Goal: Task Accomplishment & Management: Complete application form

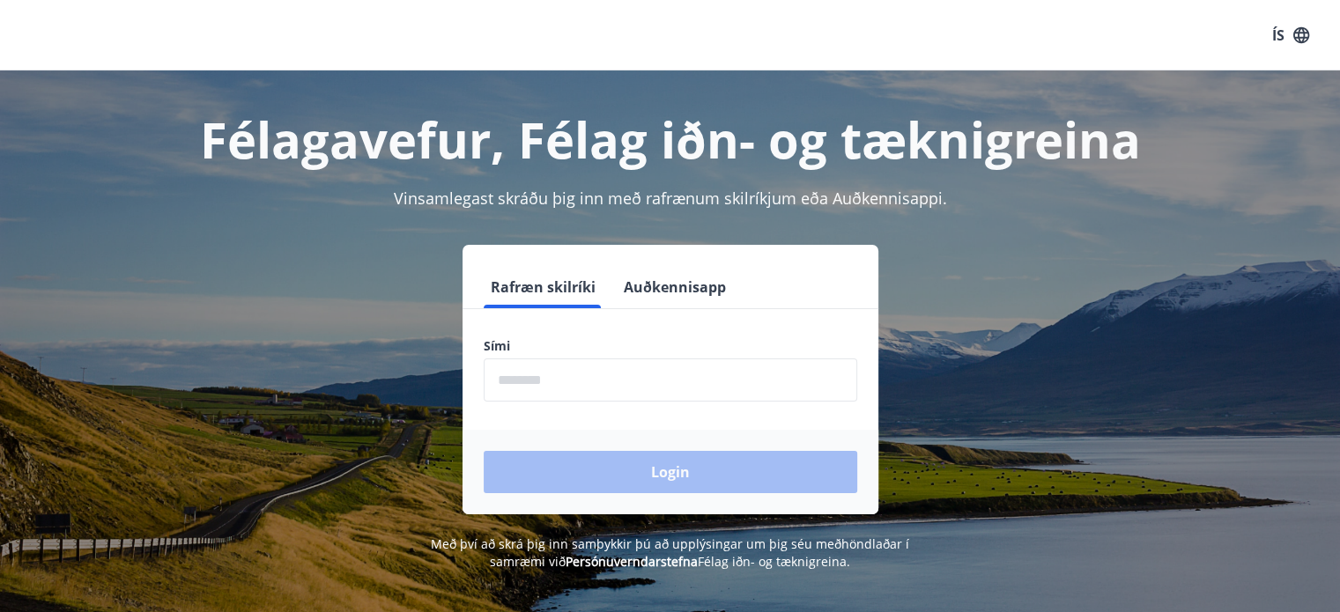
click at [603, 386] on input "phone" at bounding box center [670, 379] width 373 height 43
type input "********"
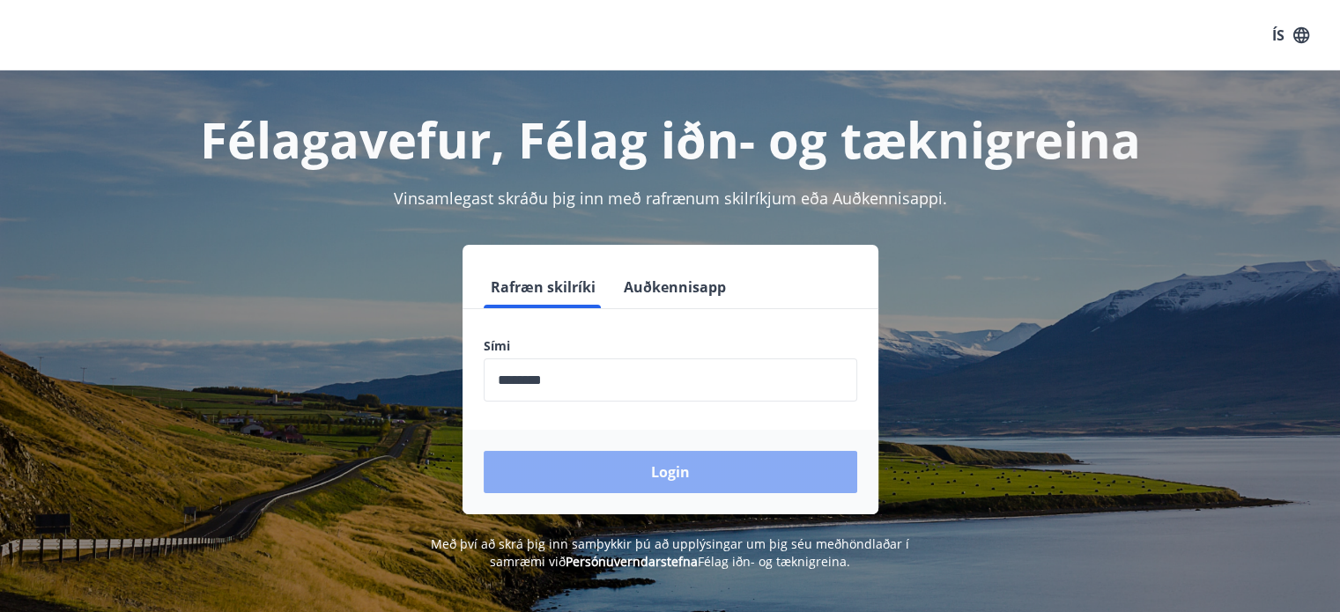
click at [629, 470] on button "Login" at bounding box center [670, 472] width 373 height 42
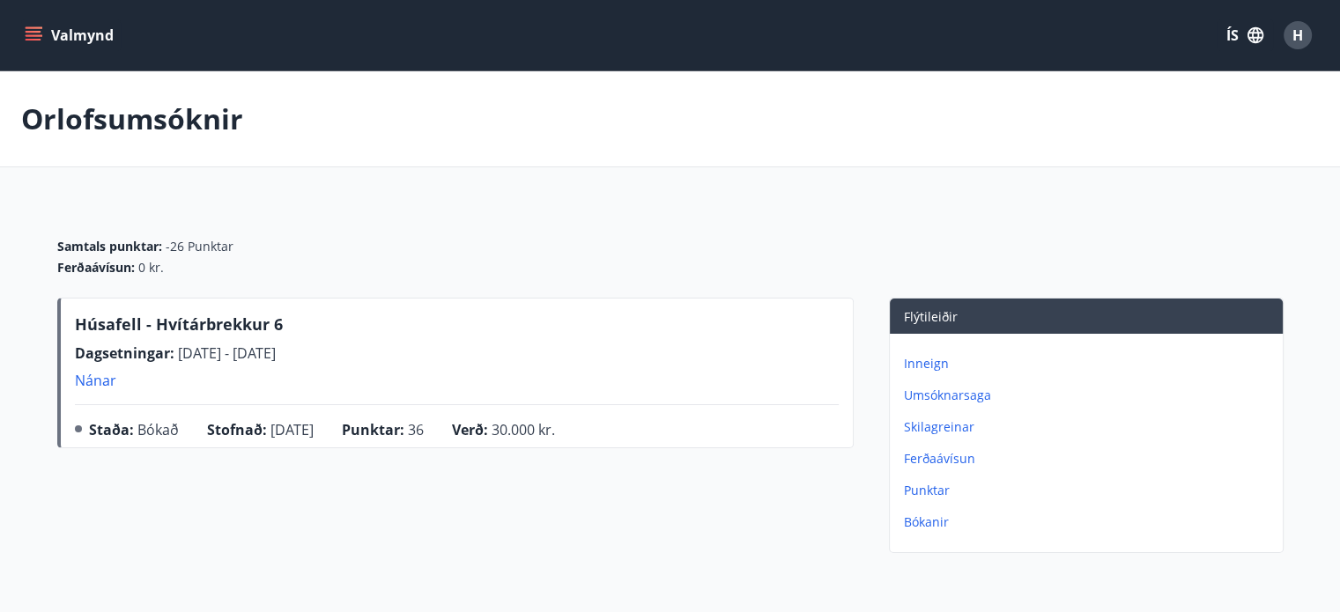
click at [46, 26] on button "Valmynd" at bounding box center [71, 35] width 100 height 32
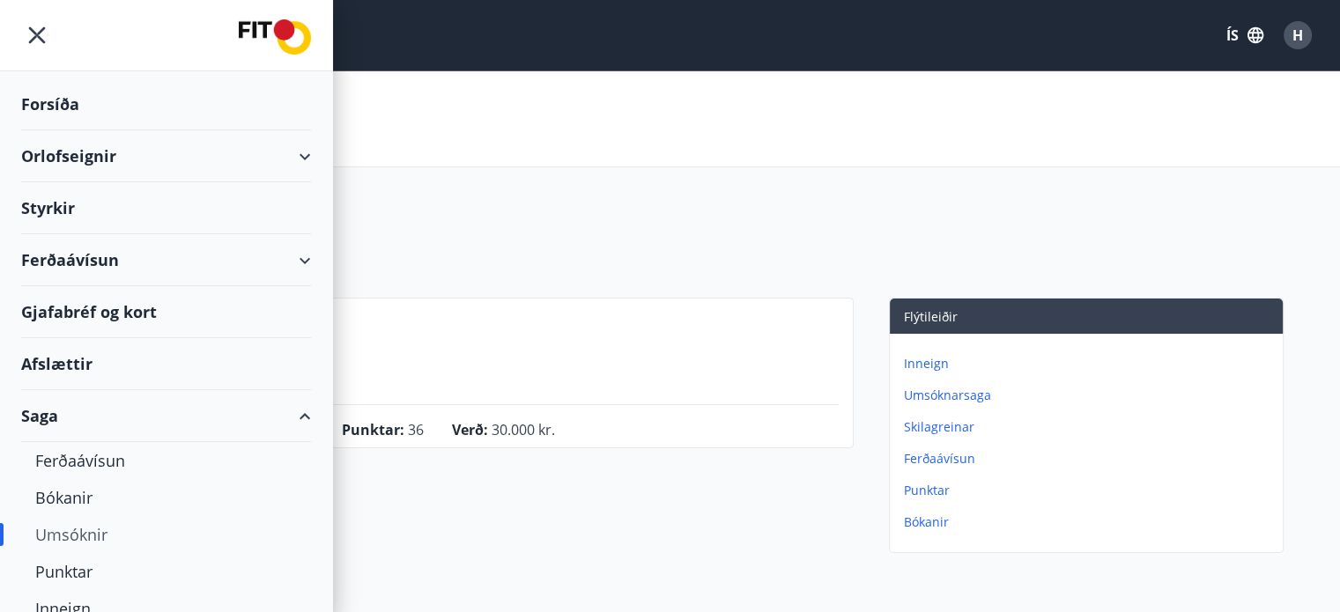
click at [58, 100] on div "Forsíða" at bounding box center [166, 104] width 290 height 52
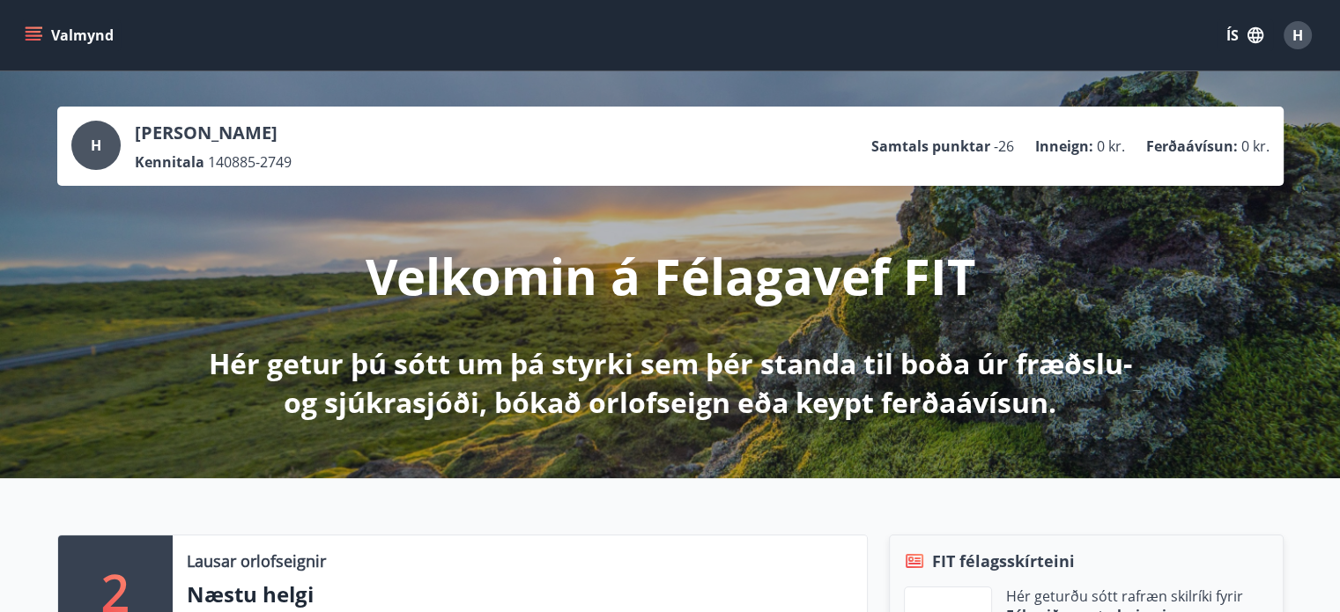
click at [35, 27] on icon "menu" at bounding box center [35, 28] width 19 height 2
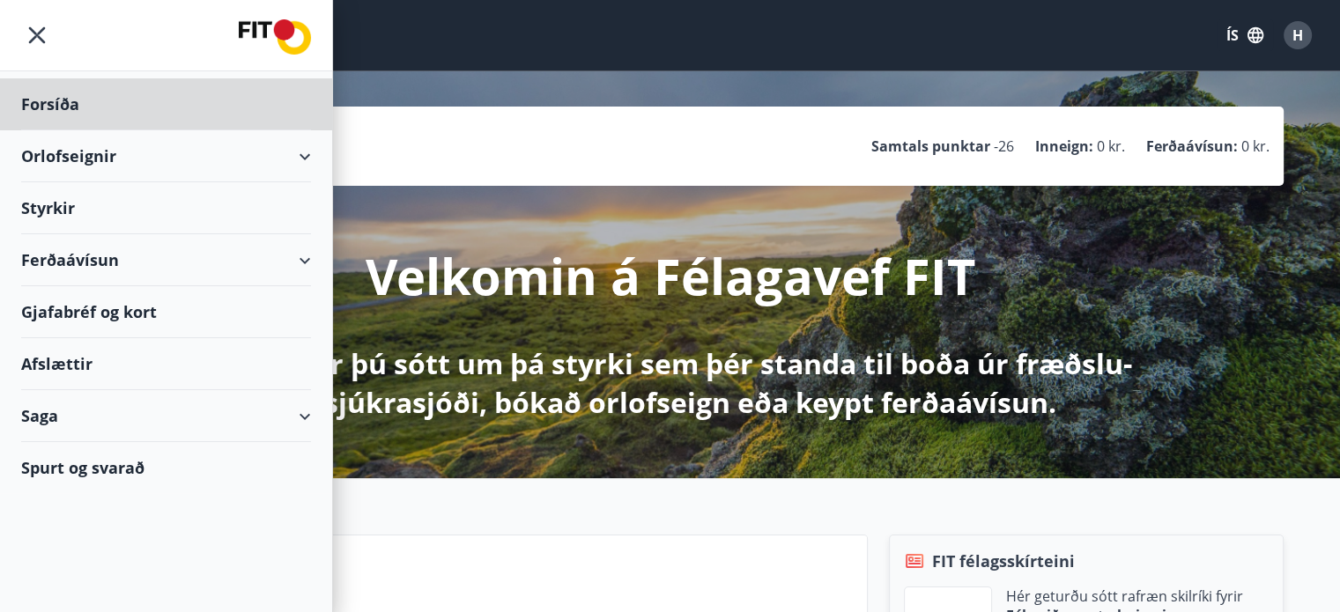
click at [55, 208] on div "Styrkir" at bounding box center [166, 208] width 290 height 52
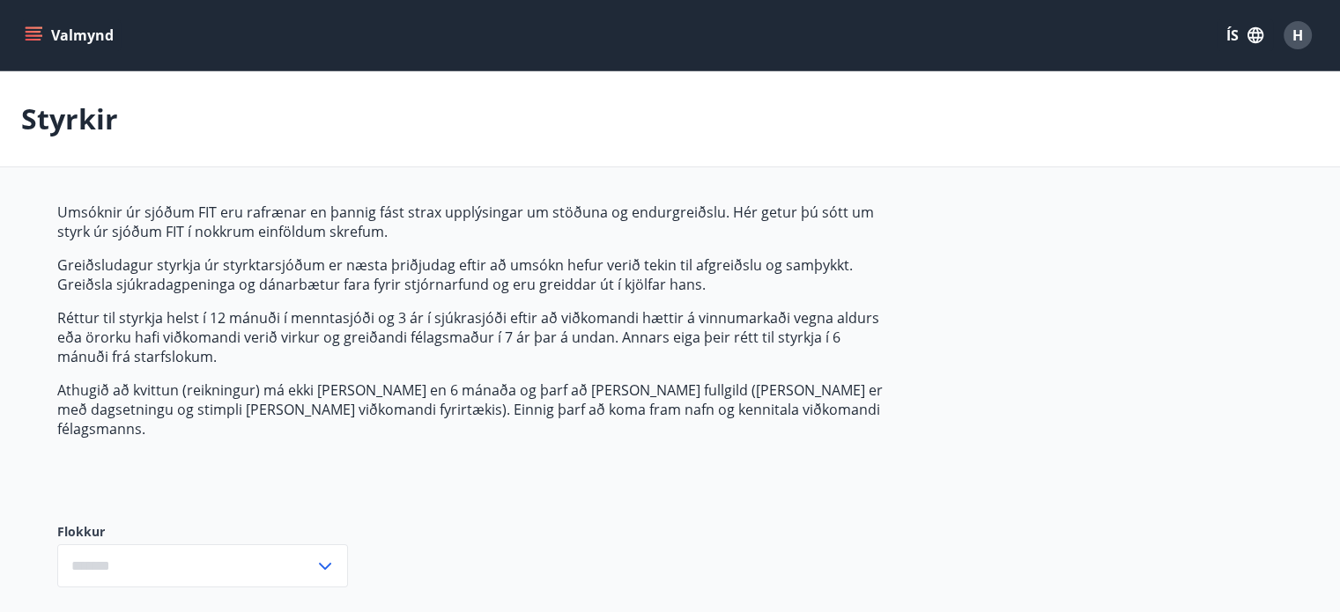
type input "***"
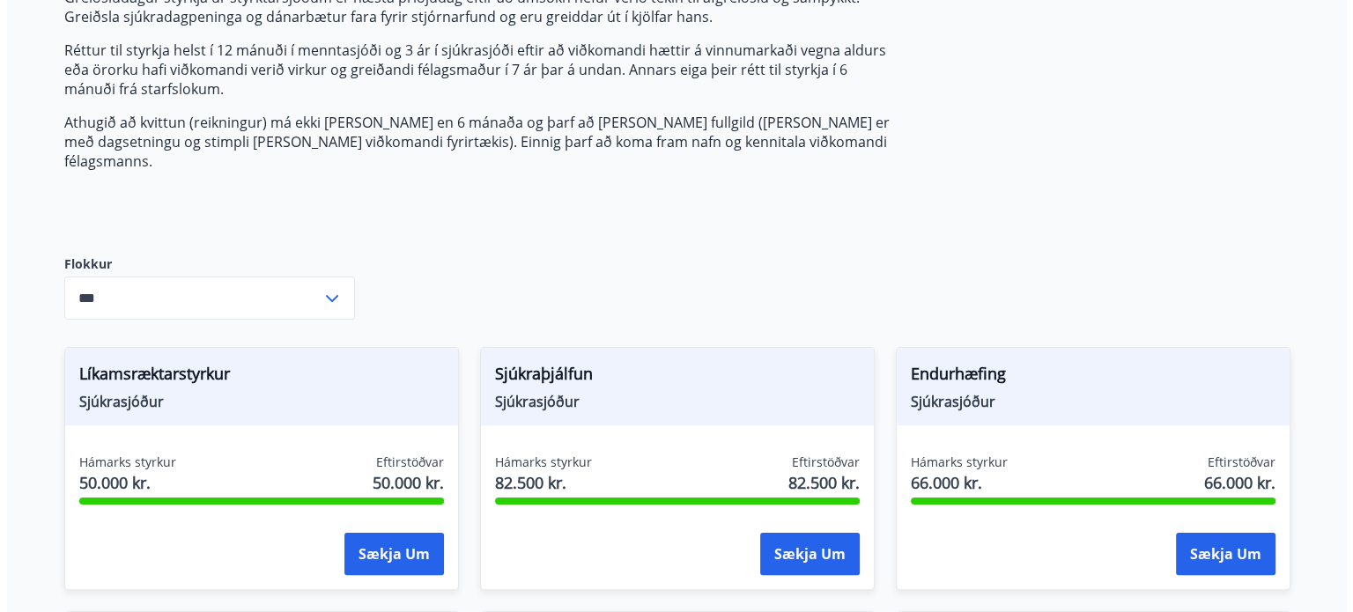
scroll to position [312, 0]
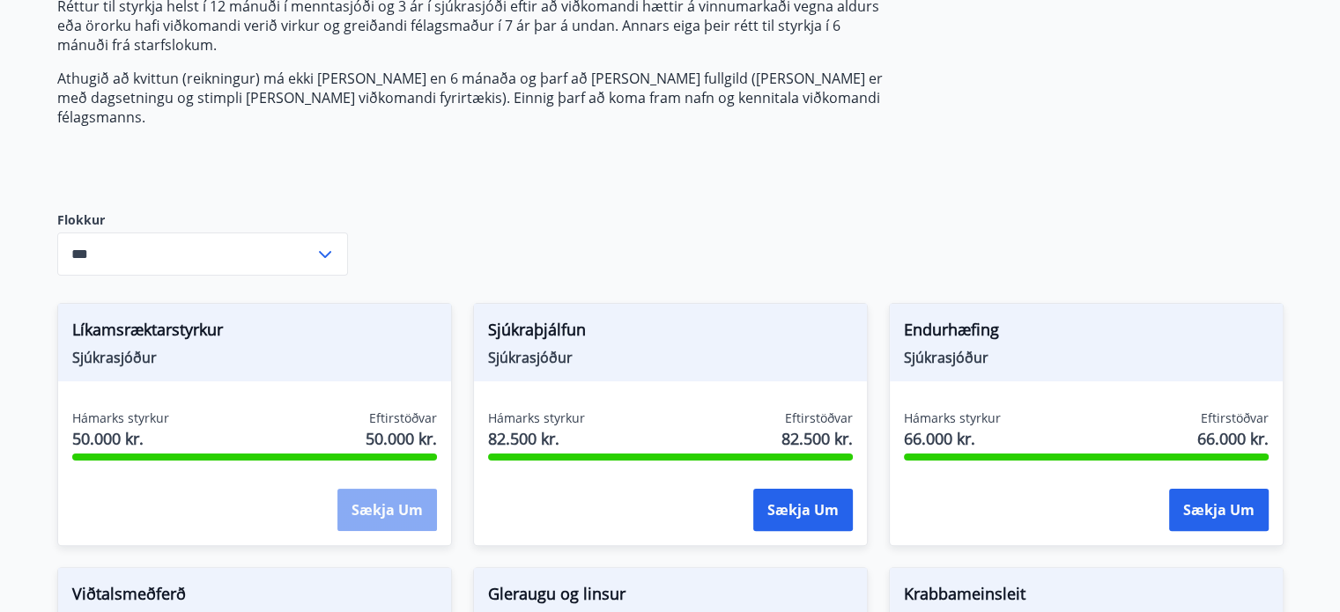
click at [419, 499] on button "Sækja um" at bounding box center [387, 510] width 100 height 42
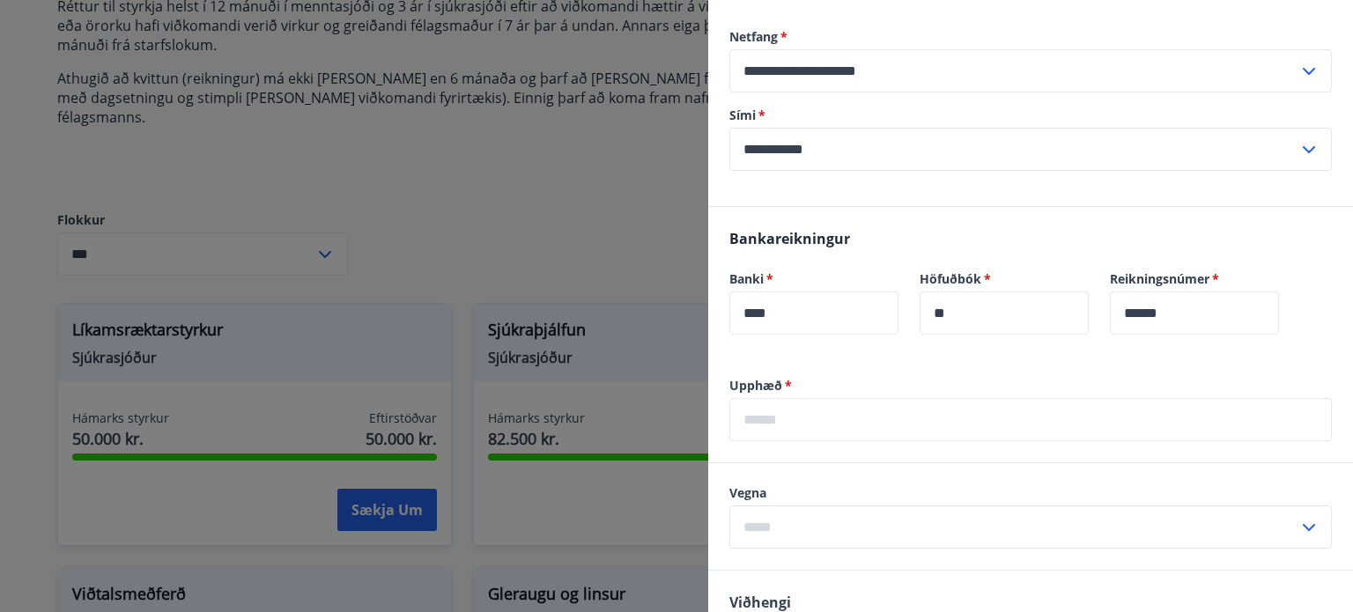
scroll to position [421, 0]
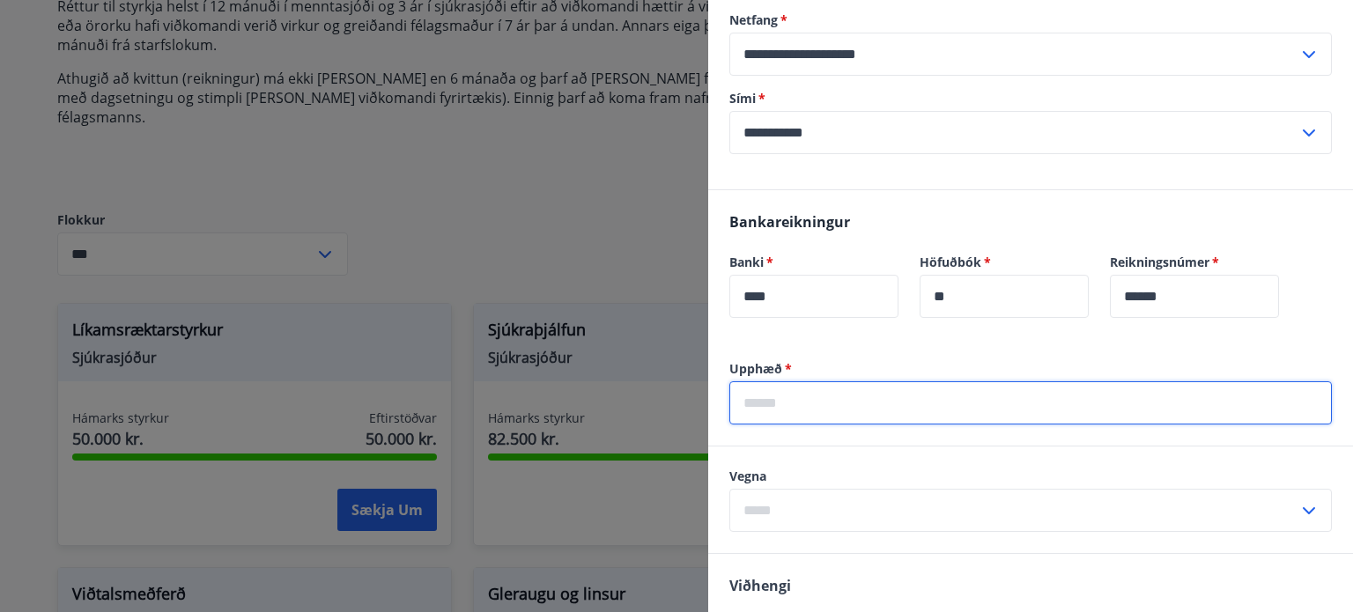
click at [972, 397] on input "text" at bounding box center [1030, 402] width 602 height 43
type input "******"
click at [1298, 500] on icon at bounding box center [1308, 510] width 21 height 21
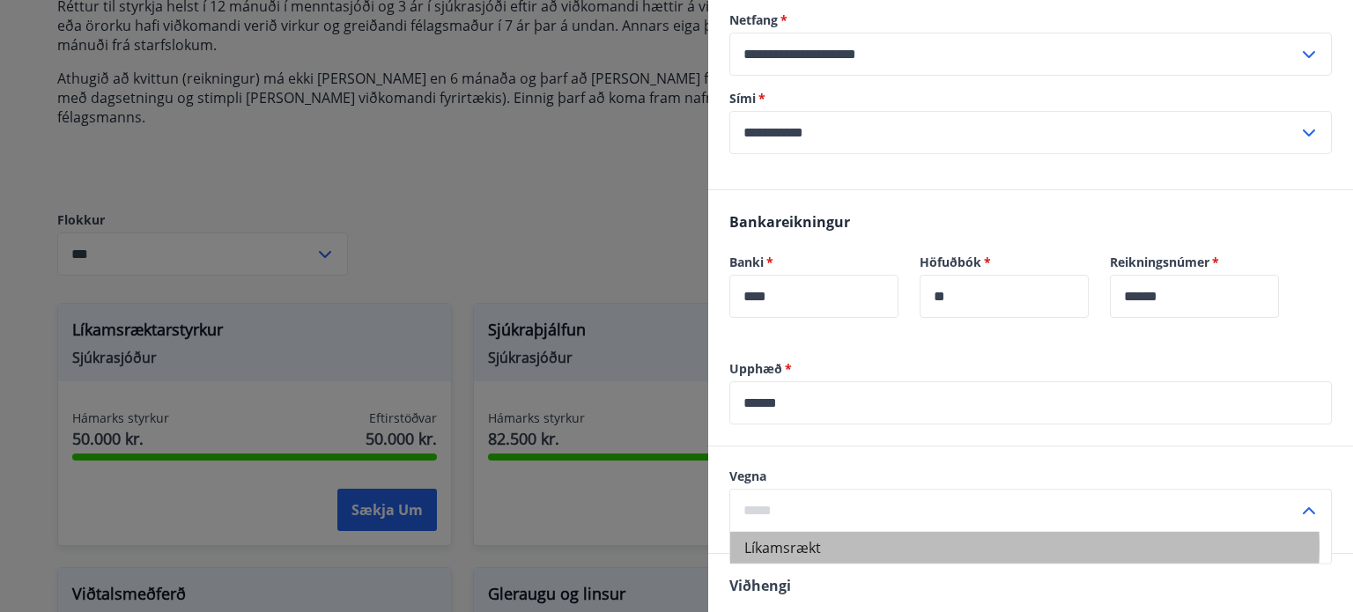
click at [1008, 532] on li "Líkamsrækt" at bounding box center [1030, 548] width 601 height 32
type input "**********"
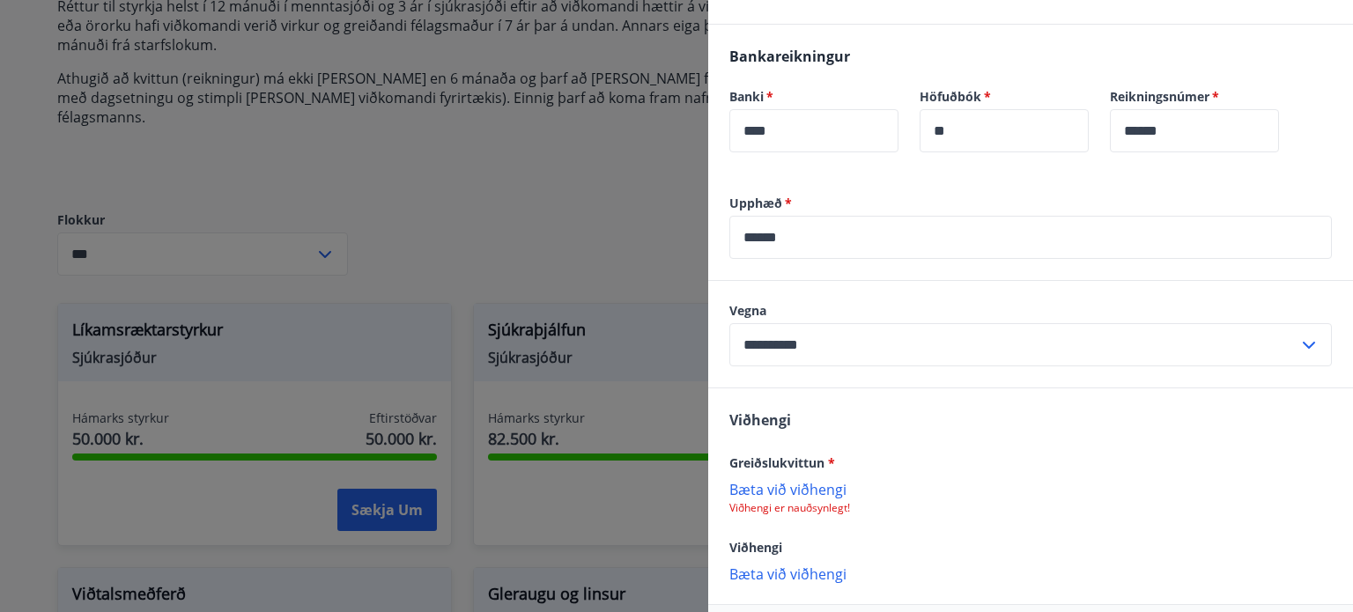
scroll to position [588, 0]
click at [797, 479] on p "Bæta við viðhengi" at bounding box center [1030, 488] width 602 height 18
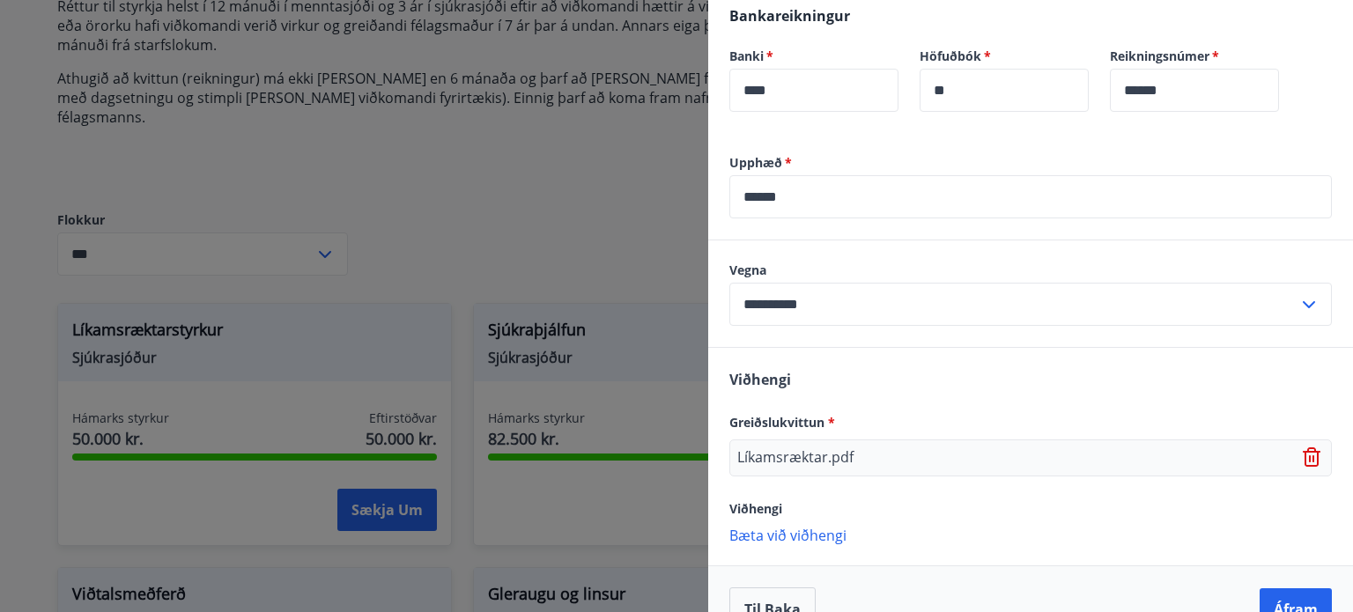
scroll to position [645, 0]
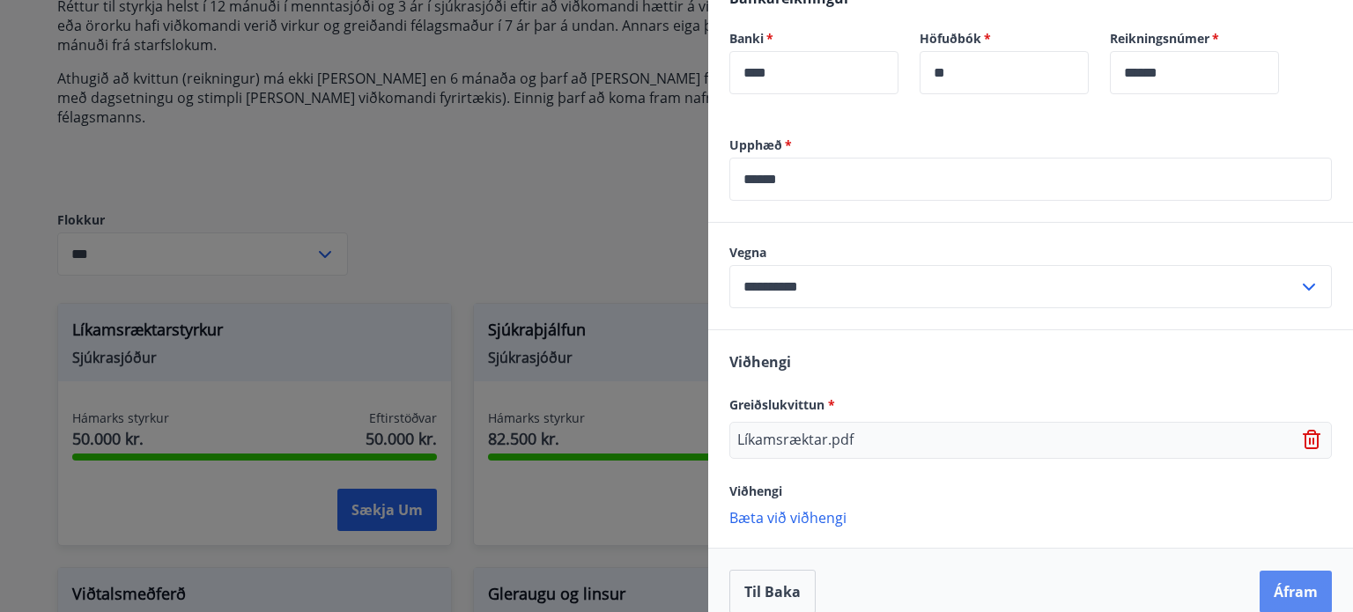
click at [1265, 571] on button "Áfram" at bounding box center [1296, 592] width 72 height 42
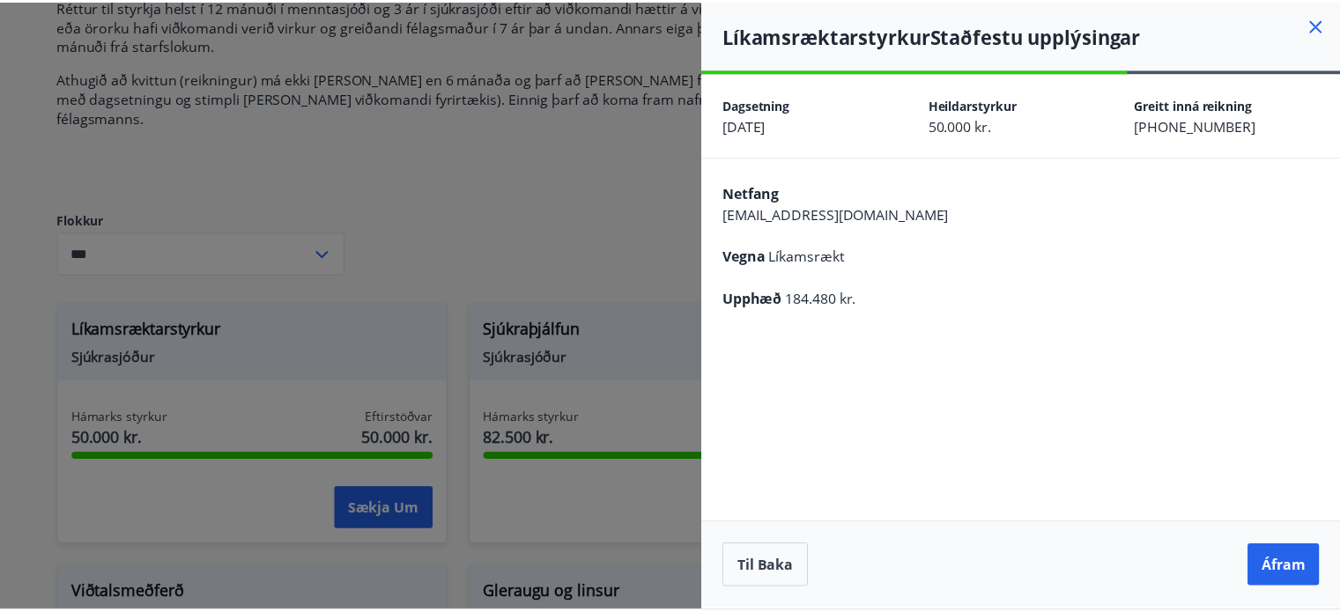
scroll to position [0, 0]
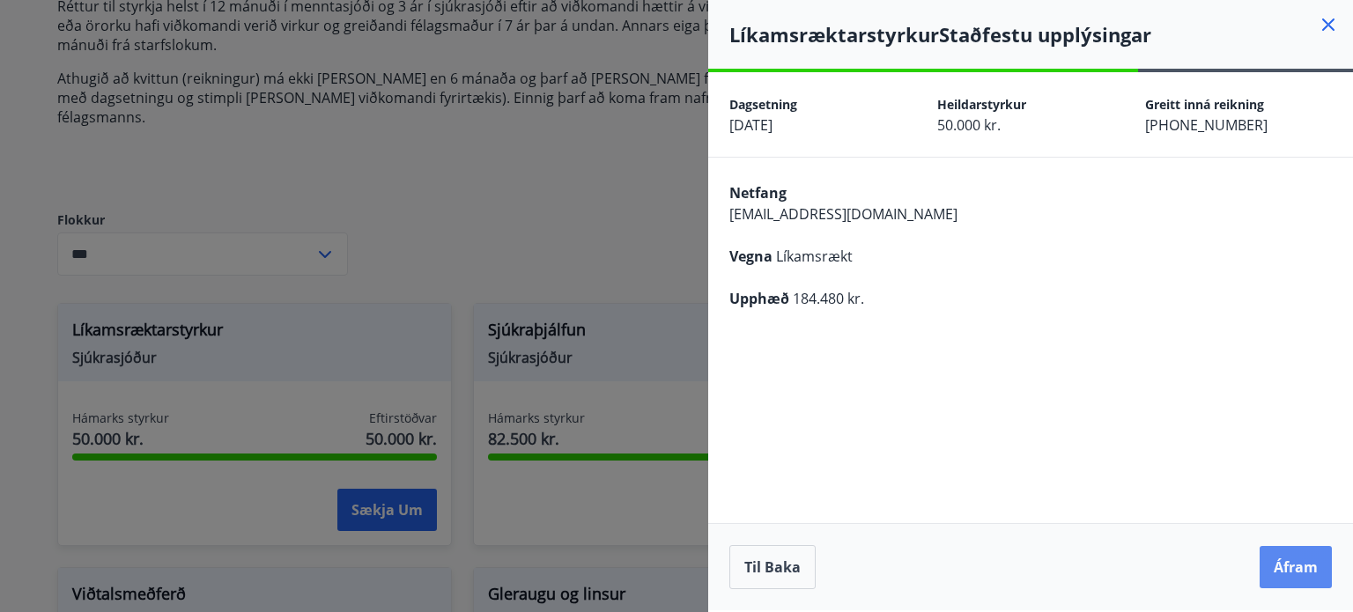
click at [1279, 565] on button "Áfram" at bounding box center [1296, 567] width 72 height 42
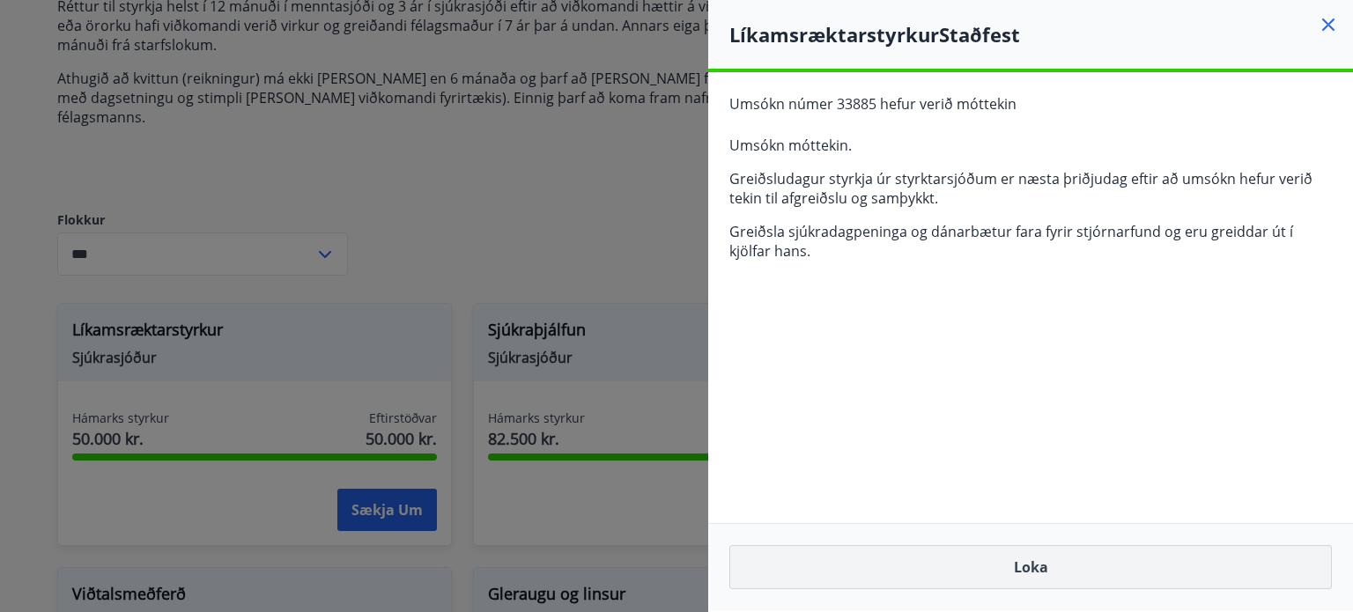
click at [1118, 556] on button "Loka" at bounding box center [1030, 567] width 602 height 44
